Goal: Navigation & Orientation: Find specific page/section

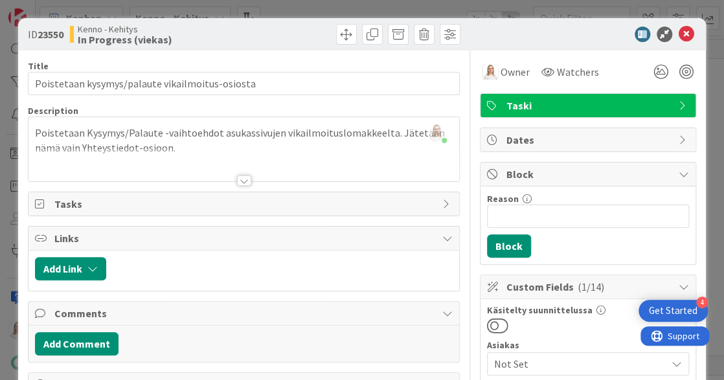
scroll to position [781, 262]
click at [685, 34] on icon at bounding box center [687, 35] width 16 height 16
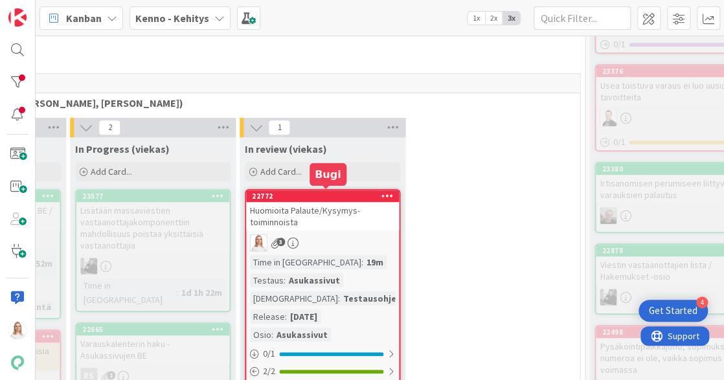
click at [326, 196] on div "22772" at bounding box center [325, 196] width 147 height 9
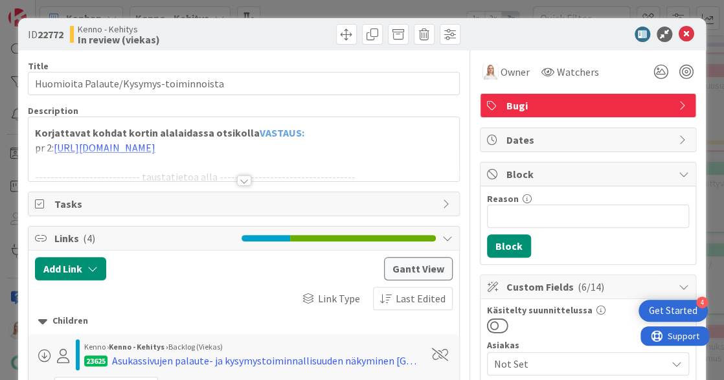
click at [242, 180] on div at bounding box center [244, 181] width 14 height 10
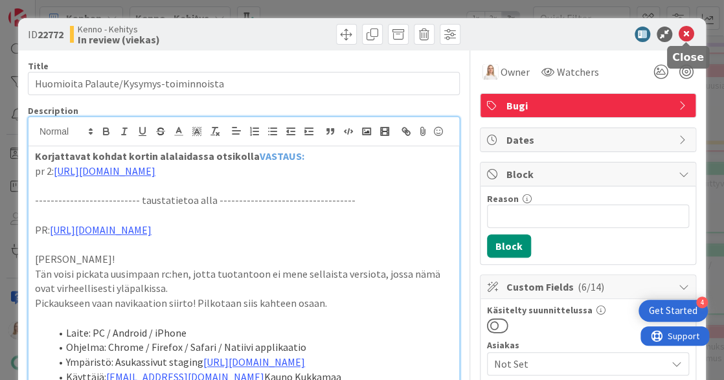
click at [687, 31] on icon at bounding box center [687, 35] width 16 height 16
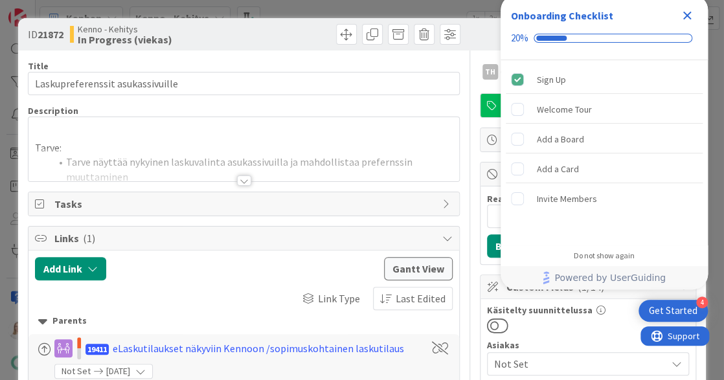
click at [684, 17] on icon "Close Checklist" at bounding box center [687, 16] width 8 height 8
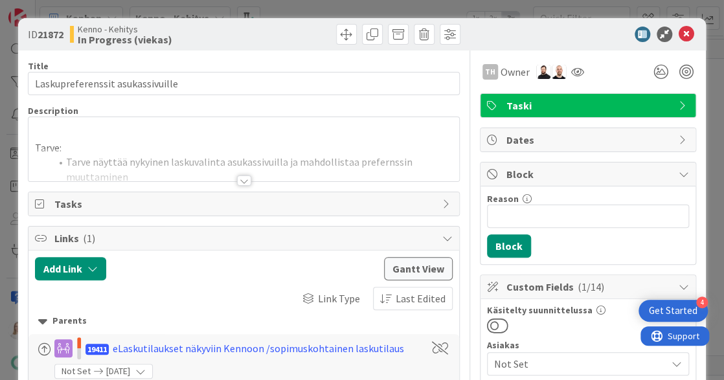
click at [241, 176] on div at bounding box center [244, 181] width 14 height 10
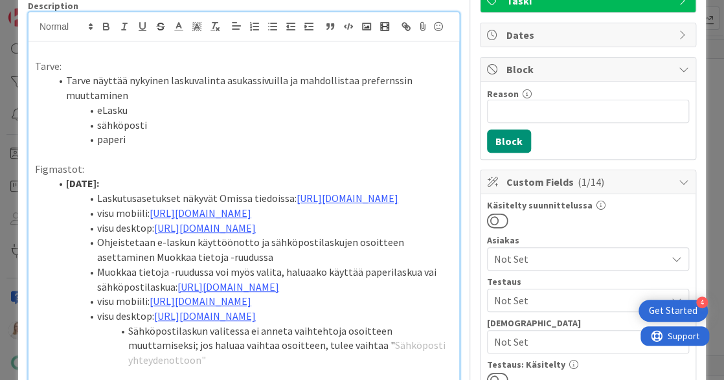
scroll to position [107, 0]
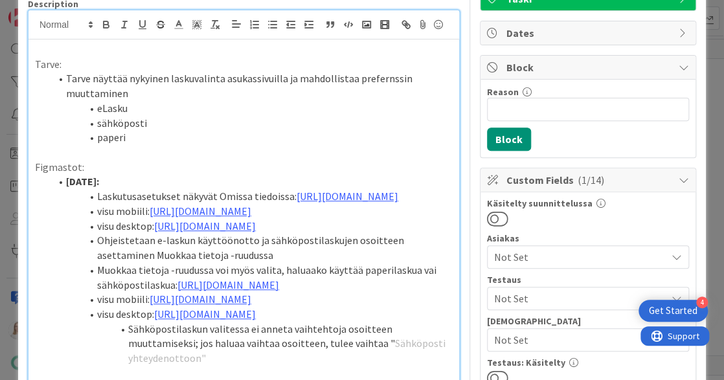
click at [282, 160] on p "Figmastot:" at bounding box center [244, 167] width 418 height 15
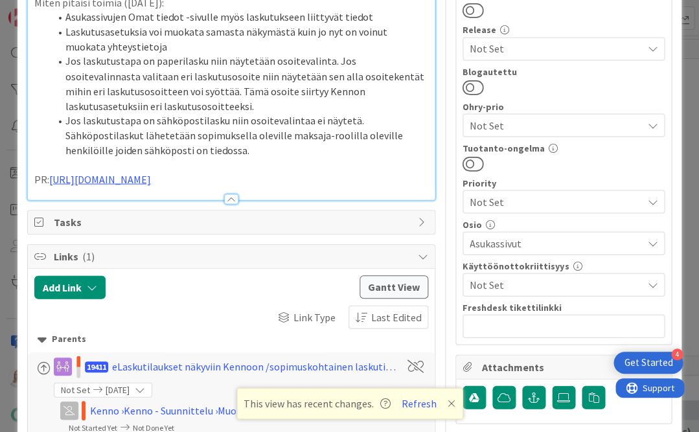
scroll to position [513, 0]
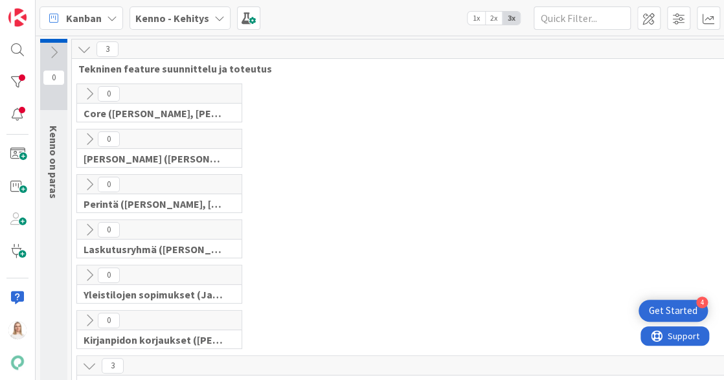
scroll to position [282, 521]
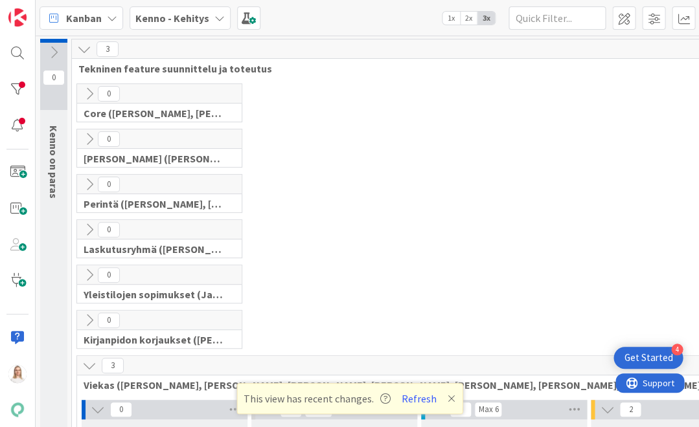
scroll to position [391, 0]
